Goal: Information Seeking & Learning: Learn about a topic

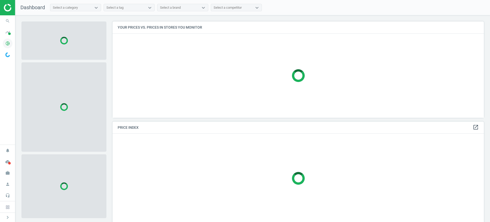
scroll to position [3, 3]
click at [5, 36] on icon "timeline" at bounding box center [8, 32] width 10 height 10
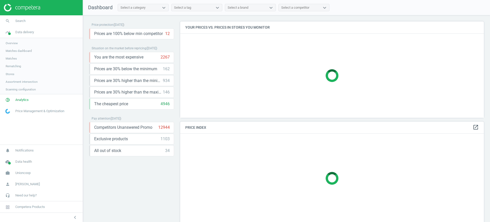
scroll to position [106, 309]
click at [11, 59] on span "Matches" at bounding box center [11, 58] width 11 height 4
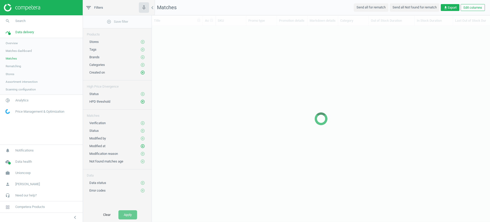
scroll to position [177, 333]
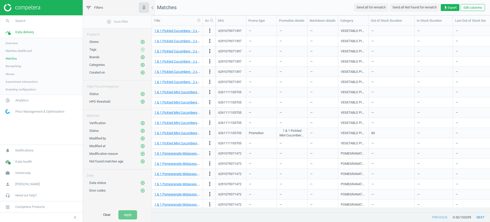
click at [16, 74] on link "Stores" at bounding box center [41, 74] width 83 height 8
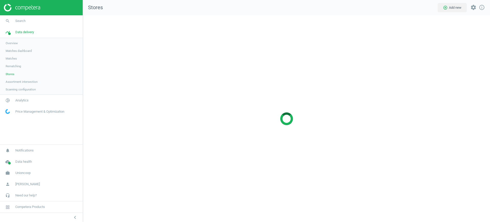
scroll to position [216, 417]
click at [23, 65] on link "Rematching" at bounding box center [41, 66] width 83 height 8
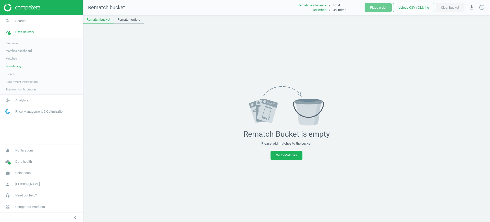
click at [121, 20] on link "Rematch orders" at bounding box center [129, 19] width 30 height 9
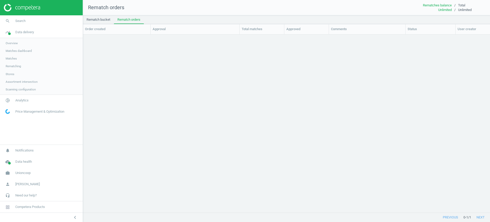
scroll to position [168, 402]
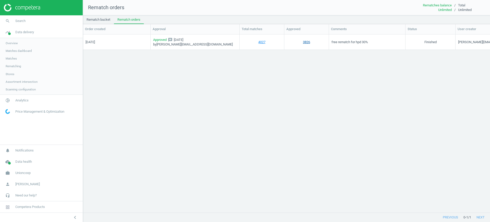
click at [305, 42] on link "3826" at bounding box center [306, 42] width 7 height 5
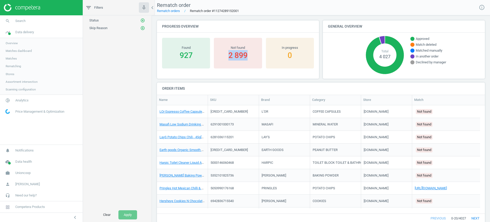
drag, startPoint x: 227, startPoint y: 57, endPoint x: 252, endPoint y: 56, distance: 25.3
click at [252, 56] on div "2 899" at bounding box center [237, 55] width 43 height 10
click at [253, 61] on div "Not found 2 899" at bounding box center [238, 53] width 48 height 31
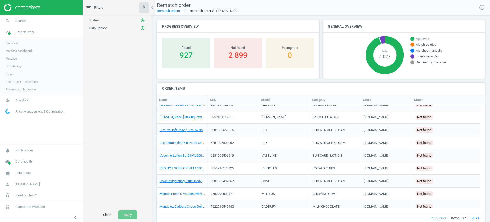
scroll to position [152, 0]
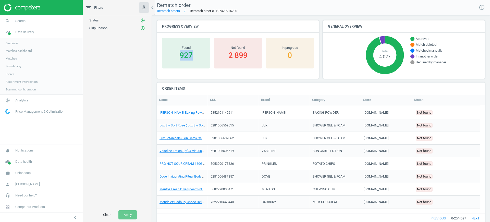
drag, startPoint x: 172, startPoint y: 64, endPoint x: 196, endPoint y: 65, distance: 24.3
click at [196, 65] on div "Found 927" at bounding box center [186, 53] width 48 height 31
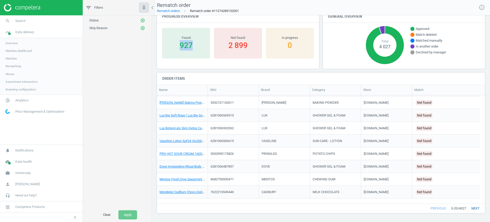
click at [470, 211] on button "next" at bounding box center [475, 208] width 19 height 9
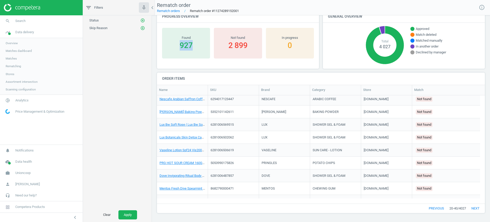
scroll to position [99, 318]
click at [470, 211] on button "next" at bounding box center [475, 208] width 19 height 9
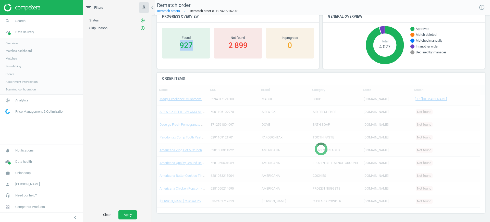
scroll to position [99, 318]
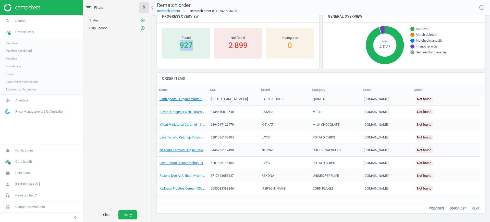
click at [430, 209] on button "previous" at bounding box center [437, 208] width 26 height 9
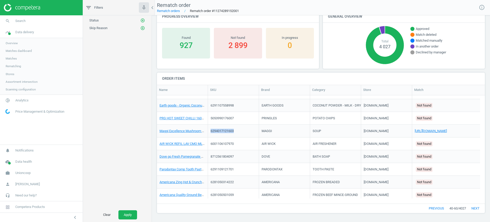
drag, startPoint x: 245, startPoint y: 131, endPoint x: 210, endPoint y: 128, distance: 35.1
click at [210, 128] on div "6294017121603" at bounding box center [233, 131] width 51 height 13
copy div "6294017121603"
click at [14, 58] on span "Matches" at bounding box center [11, 58] width 11 height 4
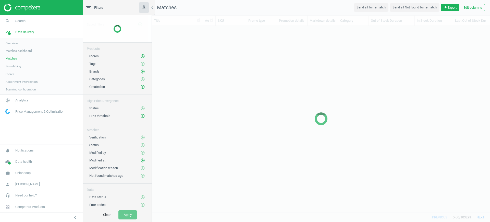
scroll to position [177, 333]
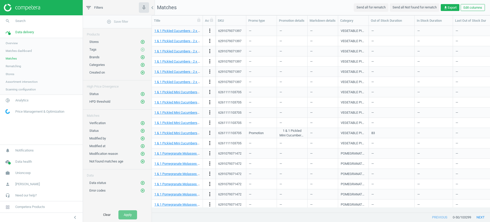
click at [13, 74] on span "Stores" at bounding box center [10, 74] width 9 height 4
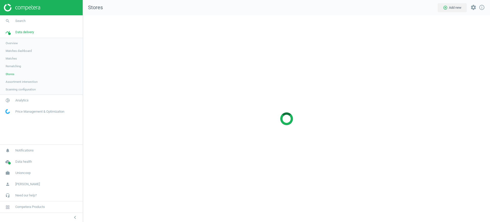
scroll to position [216, 417]
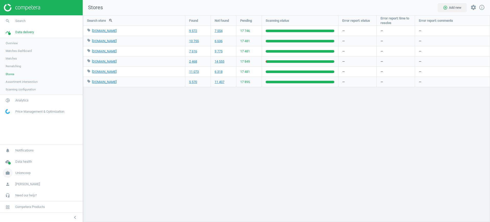
click at [18, 175] on span "Unioncoop" at bounding box center [22, 173] width 15 height 5
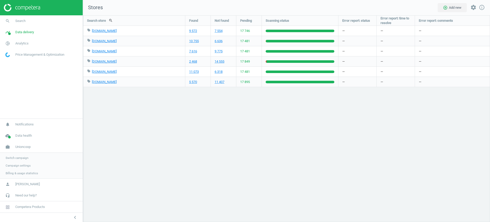
click at [14, 156] on span "Switch campaign" at bounding box center [17, 158] width 23 height 4
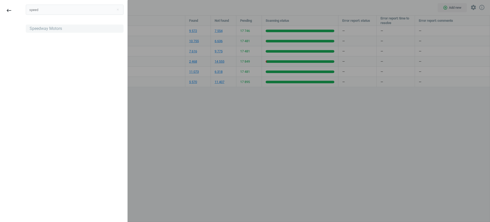
type input "speed"
click at [49, 29] on div "Speedway Motors" at bounding box center [46, 29] width 32 height 6
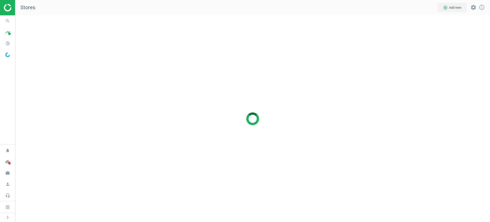
scroll to position [3, 3]
click at [10, 34] on span at bounding box center [9, 33] width 3 height 3
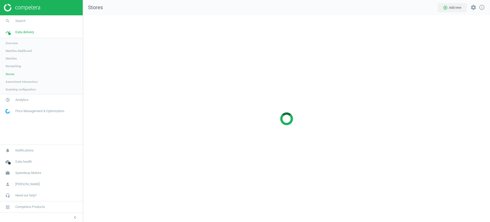
scroll to position [216, 417]
click at [16, 61] on link "Matches" at bounding box center [41, 59] width 83 height 8
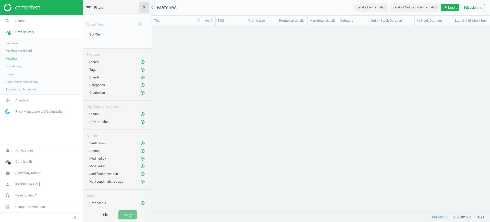
scroll to position [177, 333]
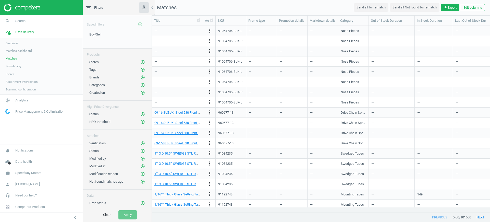
click at [21, 67] on span "Rematching" at bounding box center [14, 66] width 16 height 4
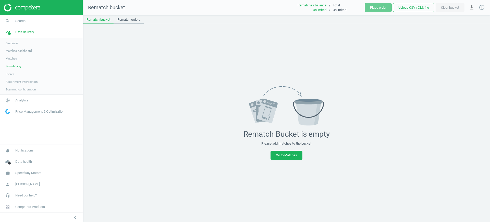
click at [139, 16] on link "Rematch orders" at bounding box center [129, 19] width 30 height 9
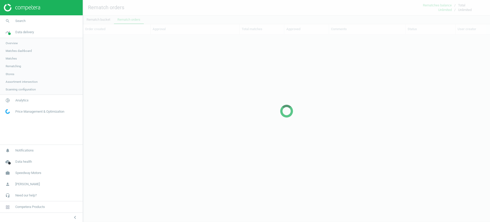
scroll to position [5, 5]
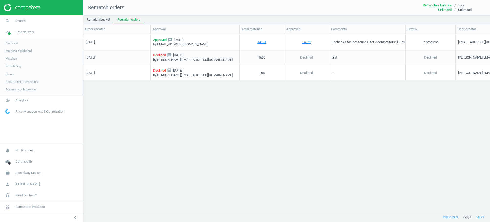
click at [17, 57] on link "Matches" at bounding box center [41, 59] width 83 height 8
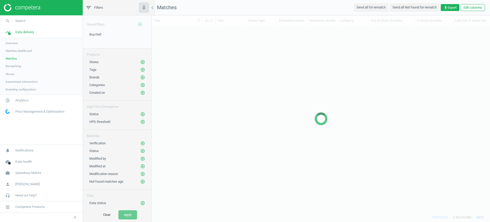
scroll to position [177, 333]
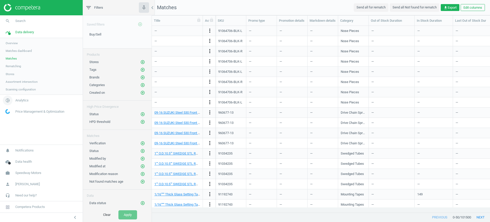
click at [12, 101] on icon "pie_chart_outlined" at bounding box center [8, 100] width 10 height 10
click at [17, 62] on span "Products" at bounding box center [12, 62] width 12 height 4
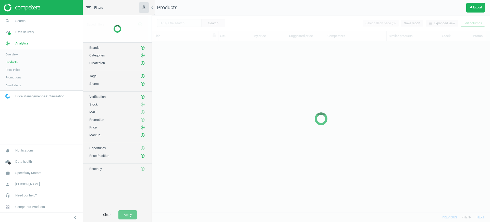
scroll to position [161, 333]
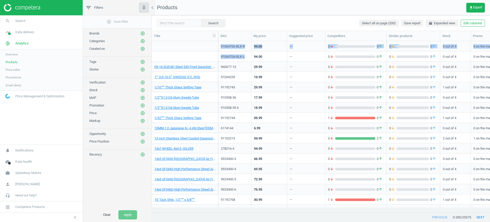
drag, startPoint x: 221, startPoint y: 46, endPoint x: 250, endPoint y: 57, distance: 31.6
copy div "91064706-BLK-R 94.00 — 0 arrow_downward 0 arrow_upward 0 arrow_downward 0 arrow…"
click at [20, 125] on nav "search Search timeline Data delivery Overview Matches dashboard Matches Rematch…" at bounding box center [41, 79] width 83 height 129
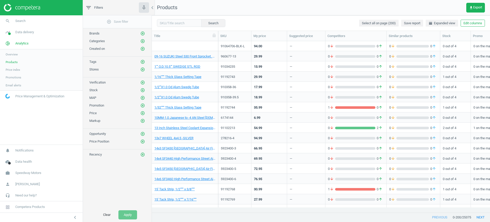
scroll to position [0, 0]
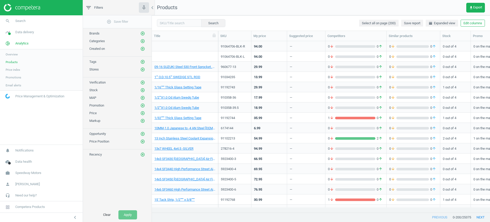
click at [4, 117] on nav "search Search timeline Data delivery Overview Matches dashboard Matches Rematch…" at bounding box center [41, 79] width 83 height 129
click at [234, 43] on div "91064706-BLK-R" at bounding box center [235, 46] width 28 height 9
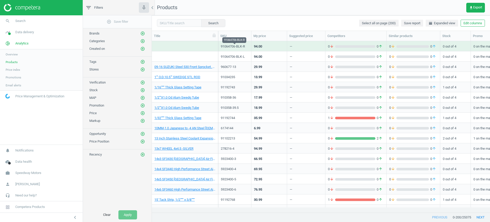
click at [236, 45] on div "91064706-BLK-R" at bounding box center [235, 46] width 28 height 5
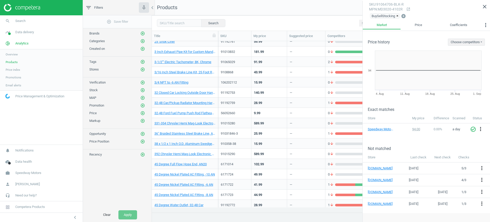
scroll to position [925, 0]
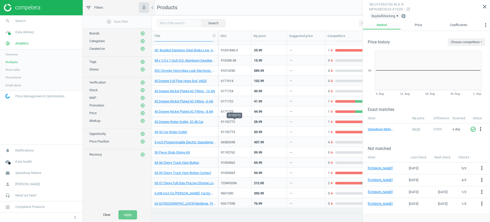
click at [235, 124] on div "91192772" at bounding box center [235, 122] width 28 height 6
click at [235, 124] on div "91192772" at bounding box center [235, 121] width 28 height 5
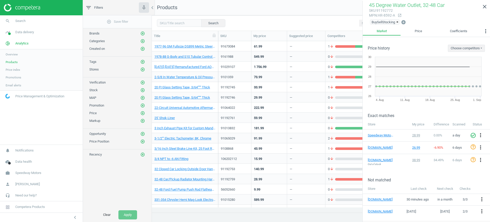
scroll to position [734, 0]
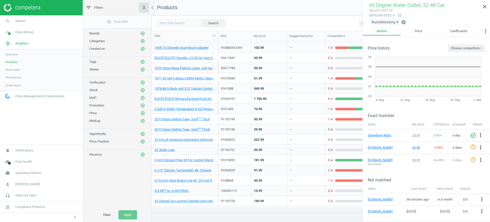
click at [38, 127] on nav "search Search timeline Data delivery Overview Matches dashboard Matches Rematch…" at bounding box center [41, 79] width 83 height 129
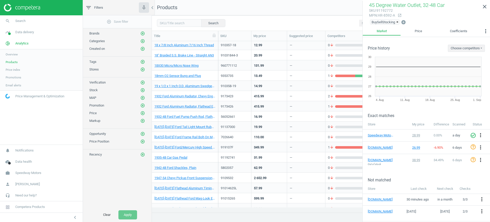
scroll to position [0, 0]
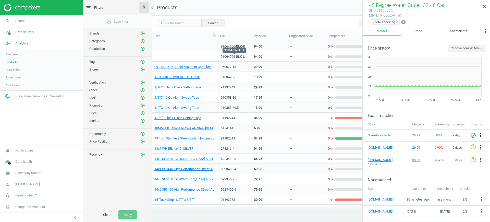
click at [230, 54] on div "91064706-BLK-L" at bounding box center [235, 56] width 28 height 5
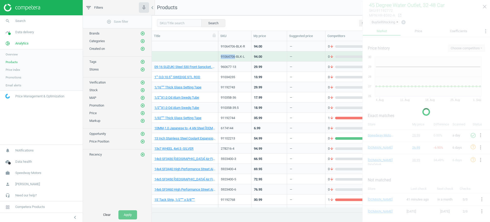
click at [230, 54] on div "91064706-BLK-L" at bounding box center [235, 56] width 28 height 5
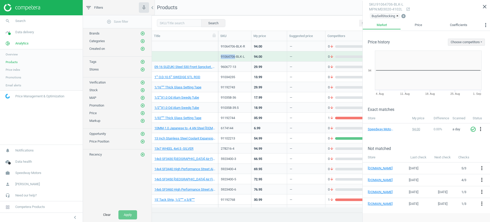
click at [407, 11] on icon "open_in_new" at bounding box center [408, 9] width 4 height 4
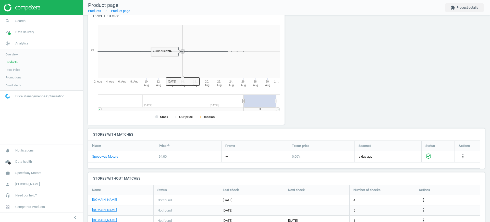
scroll to position [80, 0]
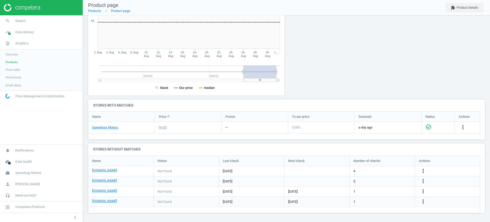
click at [482, 92] on div "sku : 91064706-BLK-L mpn : MD3020-4102L Last update 01:01 31 August How to scal…" at bounding box center [286, 78] width 407 height 287
